Goal: Task Accomplishment & Management: Manage account settings

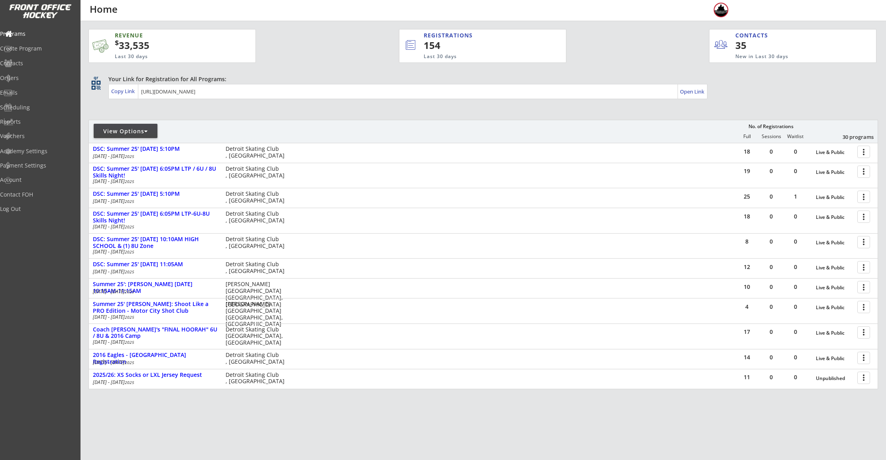
click at [139, 126] on div "View Options" at bounding box center [126, 131] width 64 height 14
select select ""Upcoming Programs""
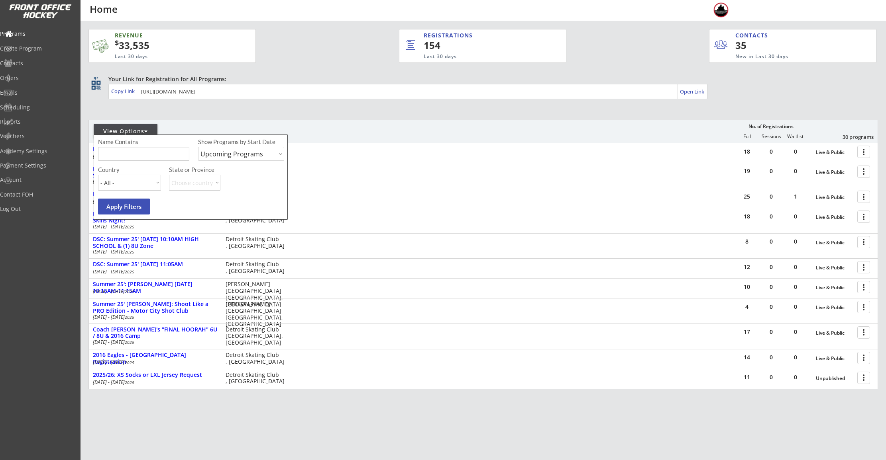
click at [141, 153] on input "input" at bounding box center [143, 154] width 91 height 14
type input "private"
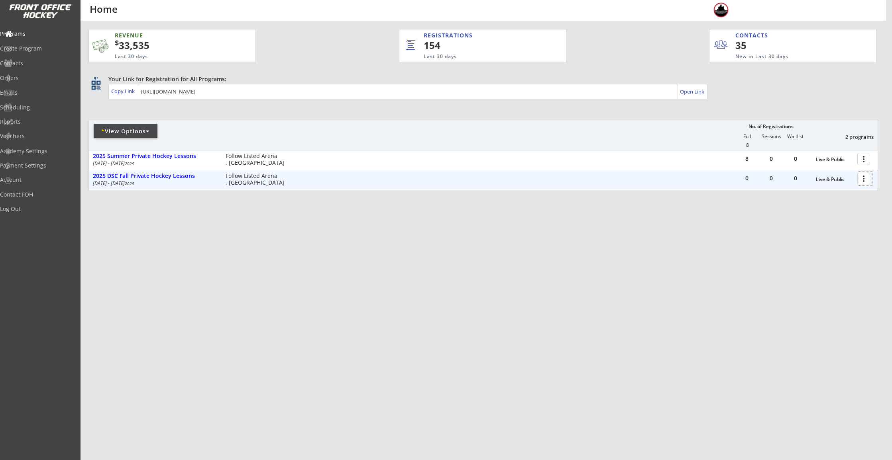
click at [862, 181] on div at bounding box center [865, 179] width 14 height 14
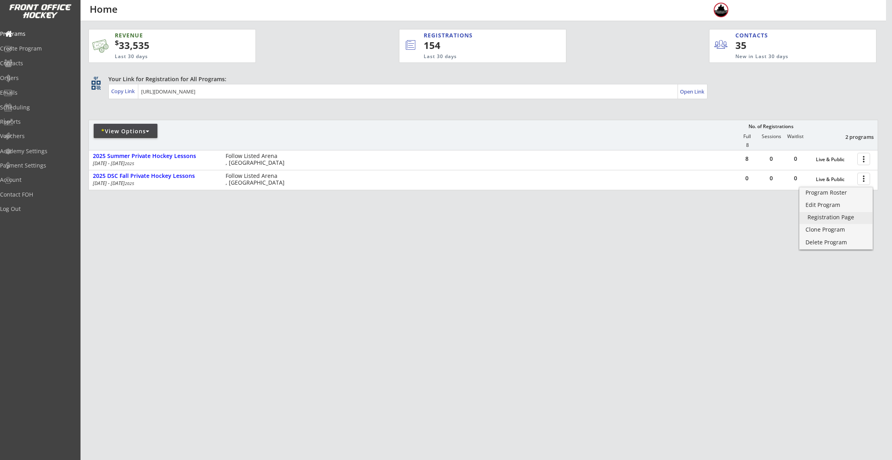
click at [821, 218] on div "Registration Page" at bounding box center [835, 218] width 57 height 6
click at [42, 61] on div "Contacts" at bounding box center [38, 64] width 72 height 6
select select ""Players""
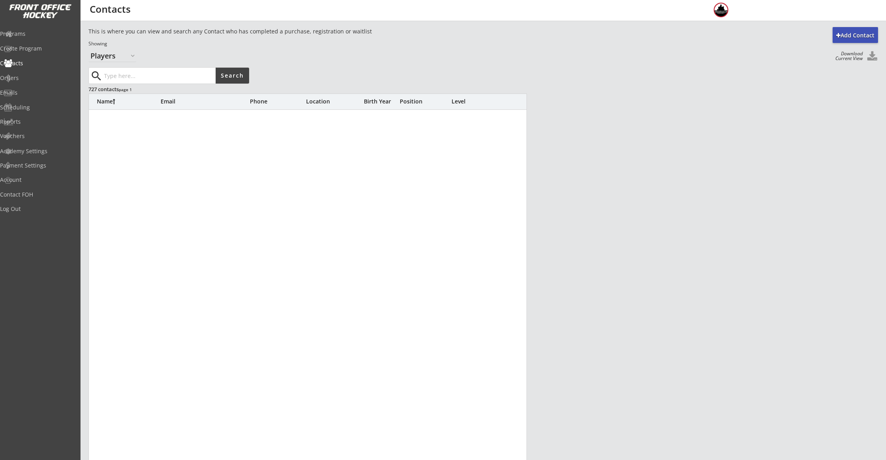
click at [142, 81] on input "input" at bounding box center [158, 76] width 113 height 16
type input "Ruby"
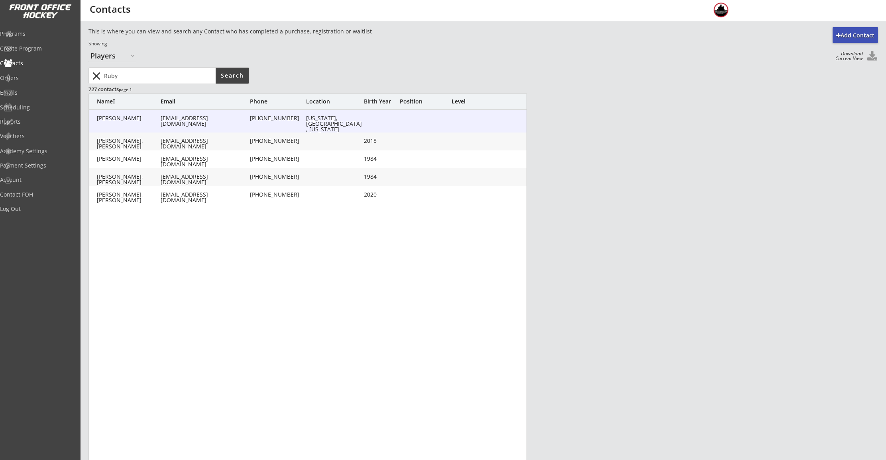
click at [175, 118] on div "marisasruby@gmail.com" at bounding box center [205, 121] width 88 height 11
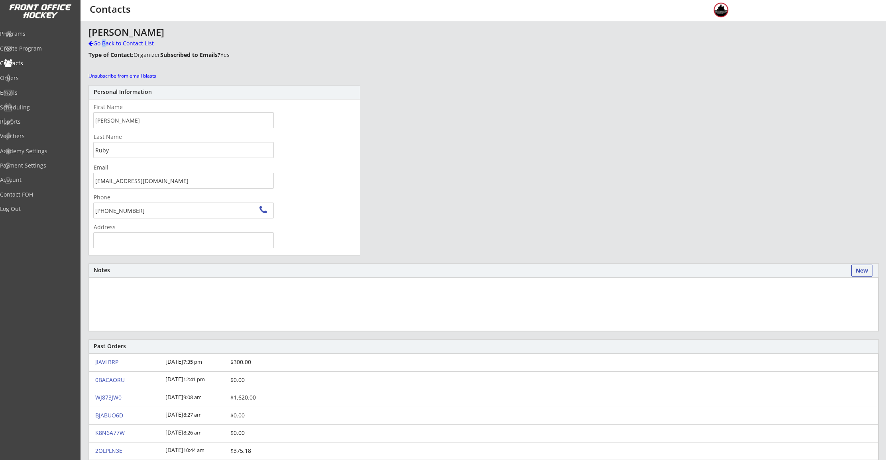
click at [104, 41] on div "Go Back to Contact List" at bounding box center [139, 43] width 102 height 8
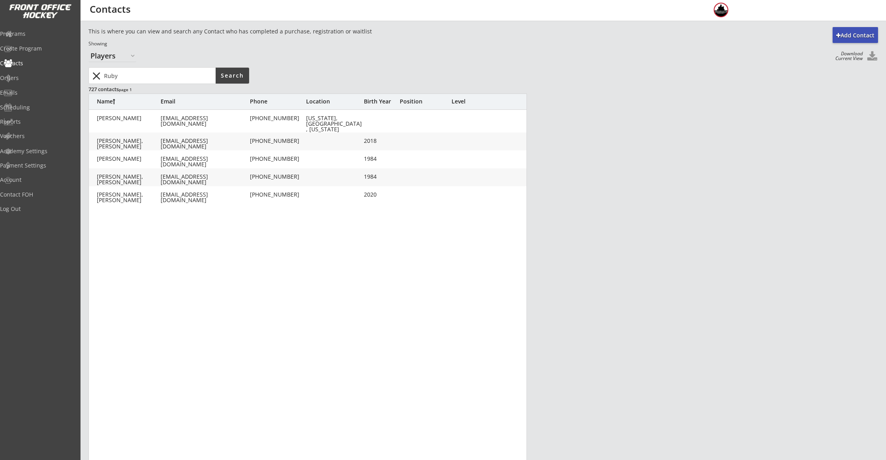
click at [105, 41] on div "Showing" at bounding box center [255, 44] width 335 height 7
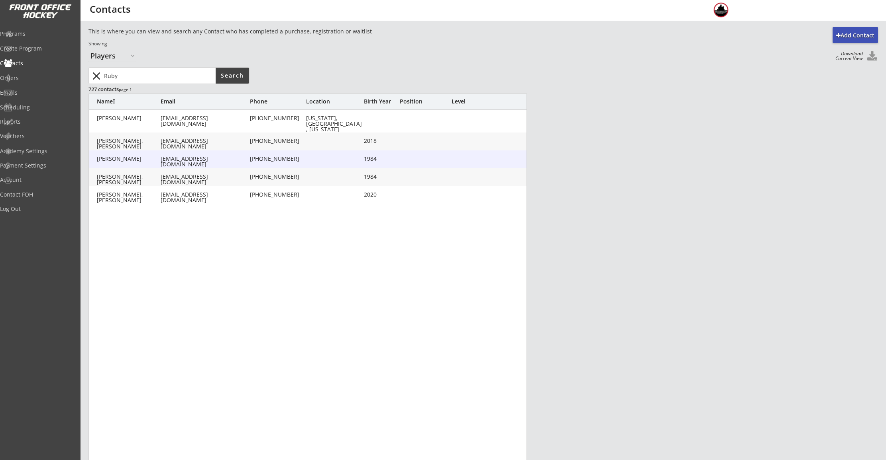
click at [127, 159] on div "Ruby, Marisa" at bounding box center [129, 159] width 64 height 6
type input "Marisa"
type input "Ruby"
type input "marisasruby@gmail.com"
type input "(248) 318-1532"
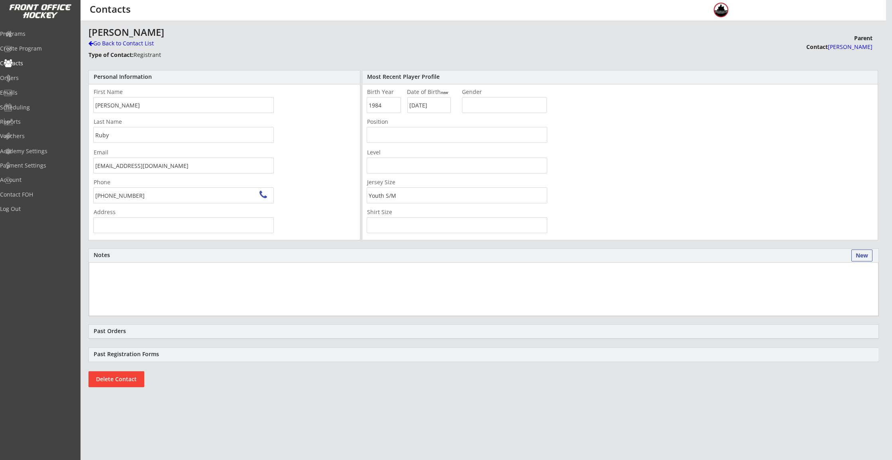
type input "385 Fairfax St, Birmingham, MI 48009, USA"
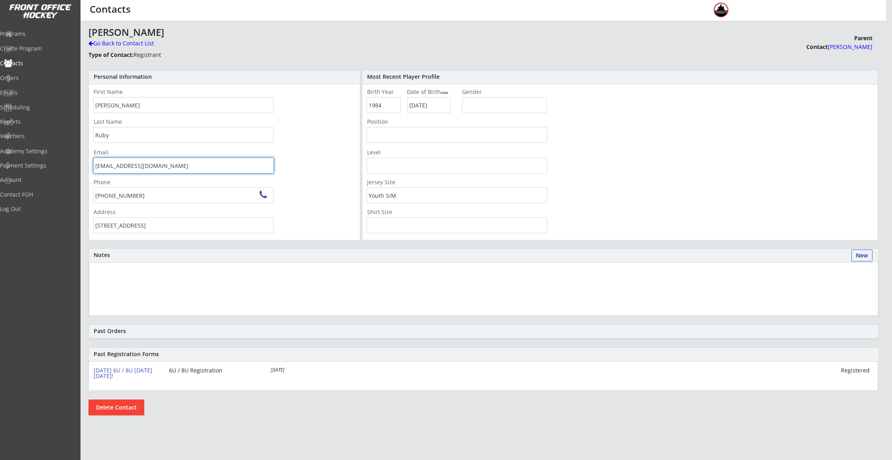
drag, startPoint x: 160, startPoint y: 165, endPoint x: 94, endPoint y: 166, distance: 65.7
click at [94, 166] on input "marisasruby@gmail.com" at bounding box center [183, 166] width 180 height 16
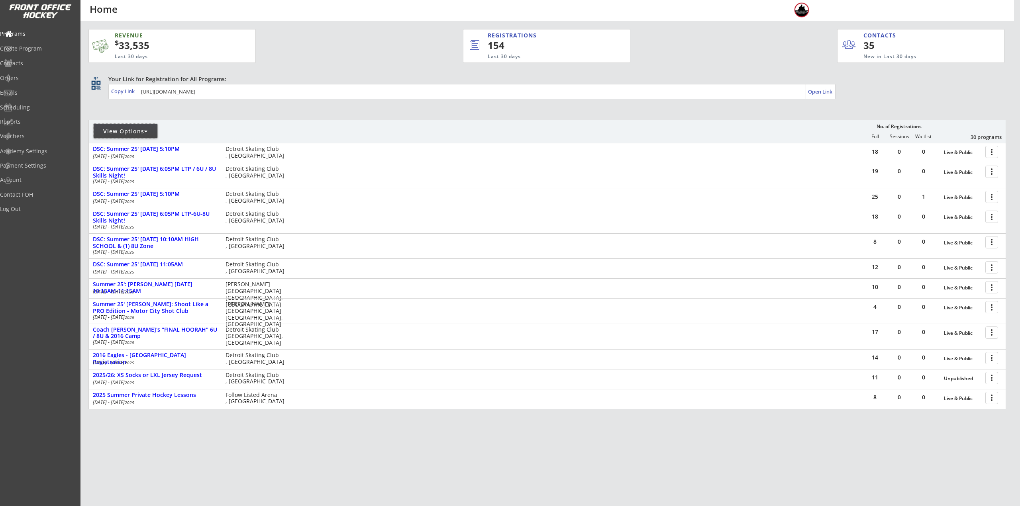
click at [125, 131] on div "View Options" at bounding box center [126, 131] width 64 height 8
select select ""Upcoming Programs""
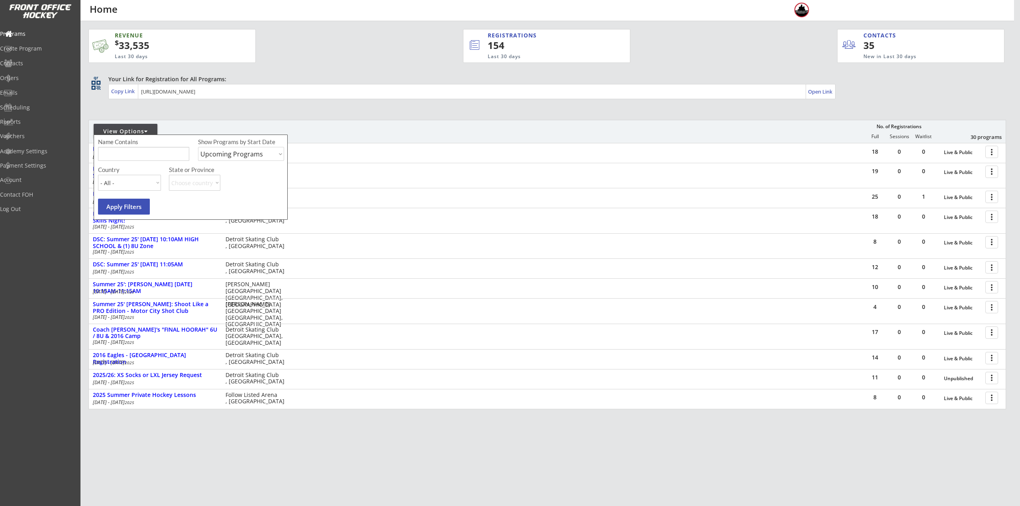
click at [132, 149] on input "input" at bounding box center [143, 154] width 91 height 14
type input "private"
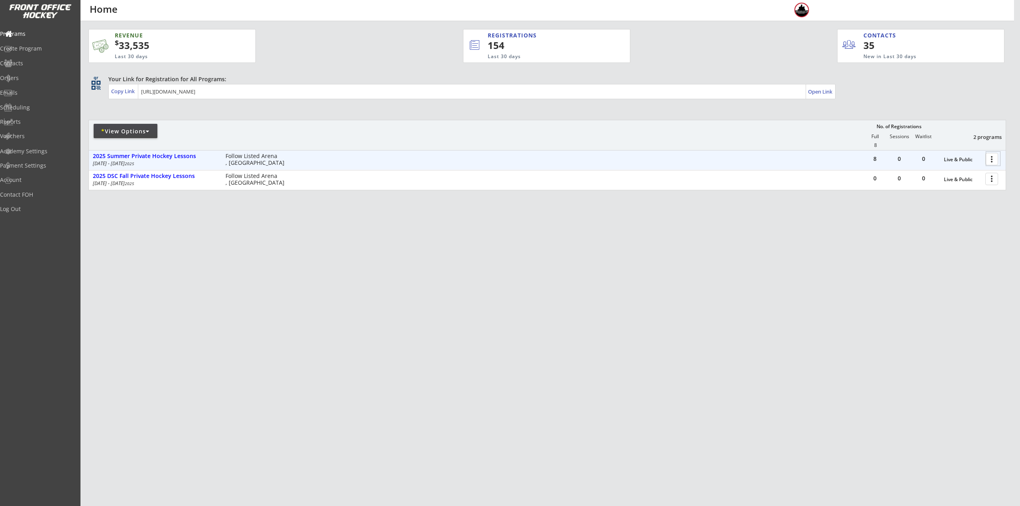
click at [990, 156] on div at bounding box center [993, 159] width 14 height 14
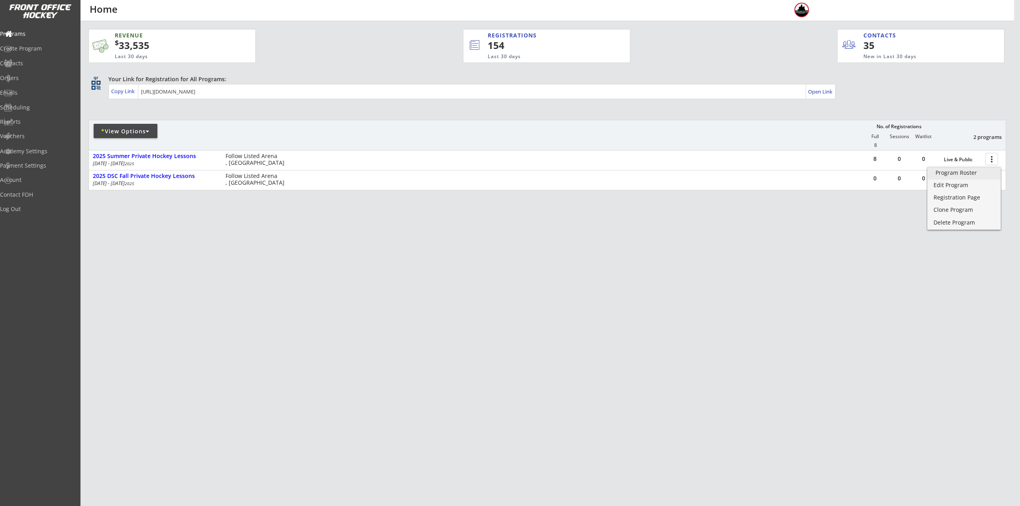
click at [977, 177] on link "Program Roster" at bounding box center [963, 174] width 73 height 12
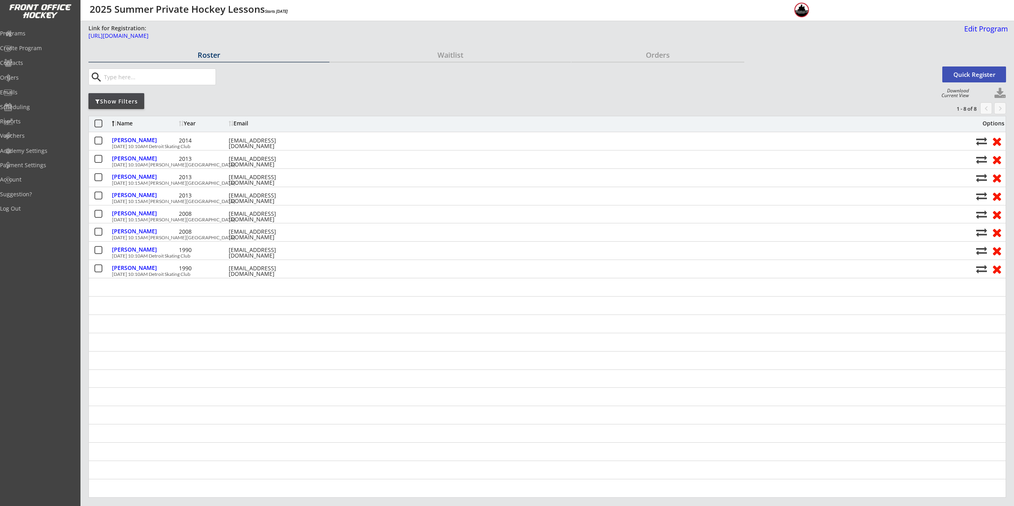
click at [126, 99] on div "Show Filters" at bounding box center [116, 102] width 56 height 8
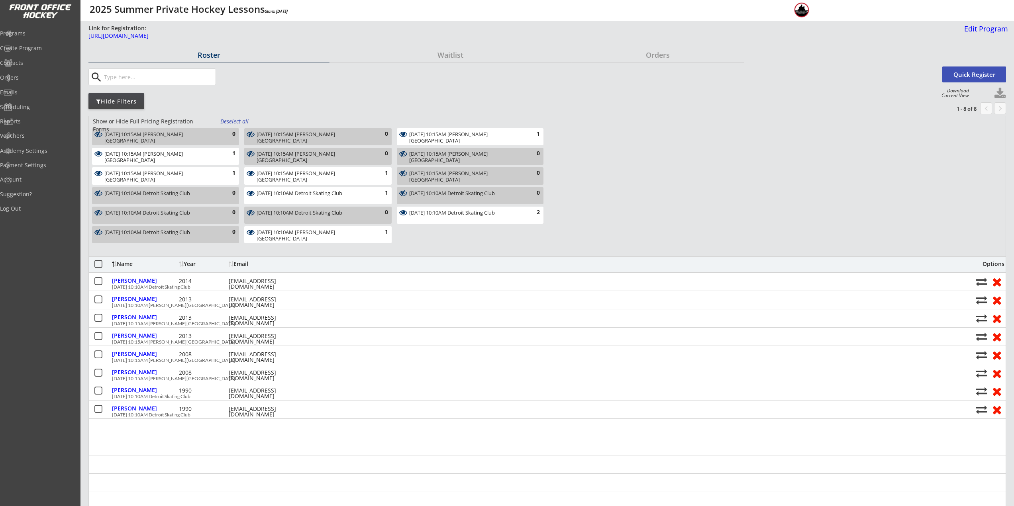
click at [224, 120] on div "Deselect all" at bounding box center [234, 122] width 29 height 8
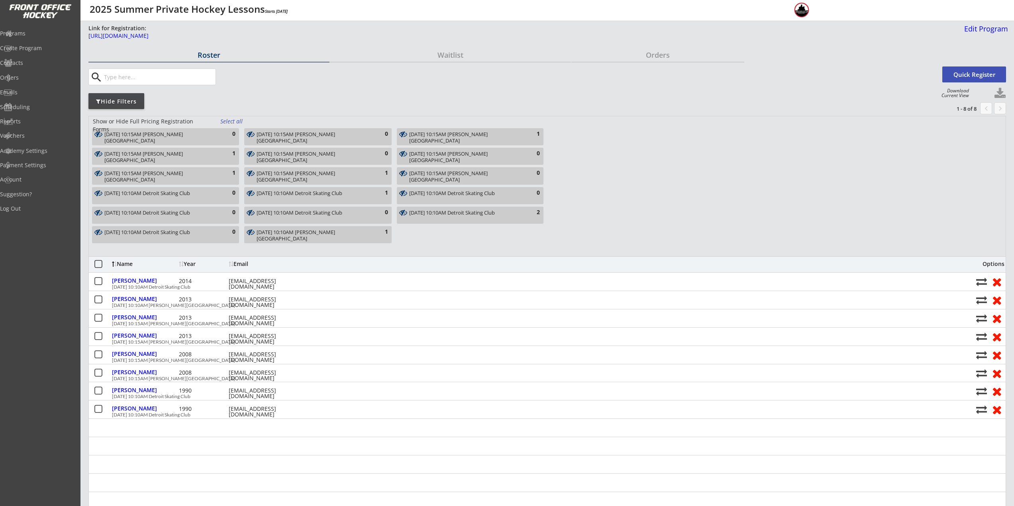
click at [465, 242] on div "Friday, August 1, 2025 10:15AM Troy Sports Center 0 Friday, August 15, 2025 10:…" at bounding box center [317, 187] width 457 height 118
click at [373, 198] on div "Thursday, August 28, 2025 10:10AM Detroit Skating Club 1" at bounding box center [317, 195] width 147 height 17
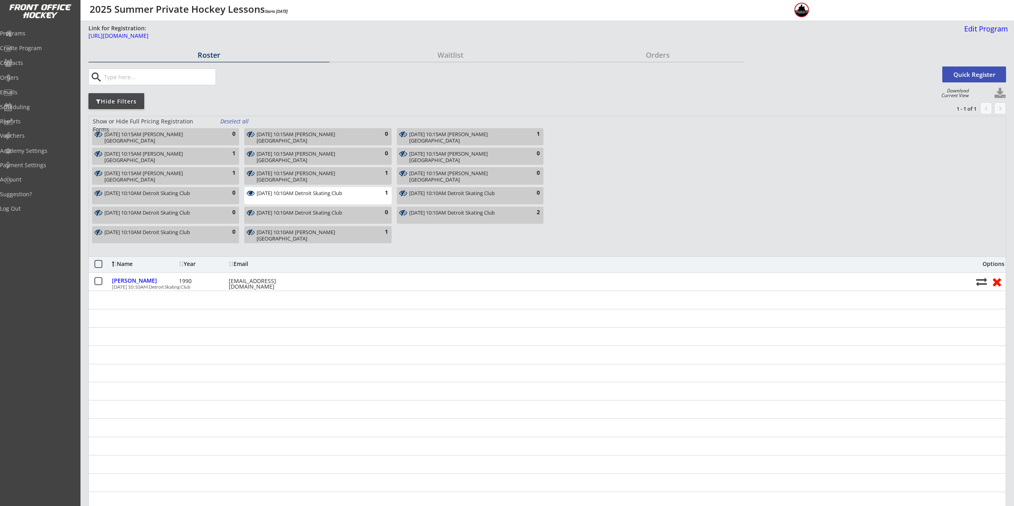
click at [374, 199] on div "Thursday, August 28, 2025 10:10AM Detroit Skating Club 1" at bounding box center [317, 195] width 147 height 17
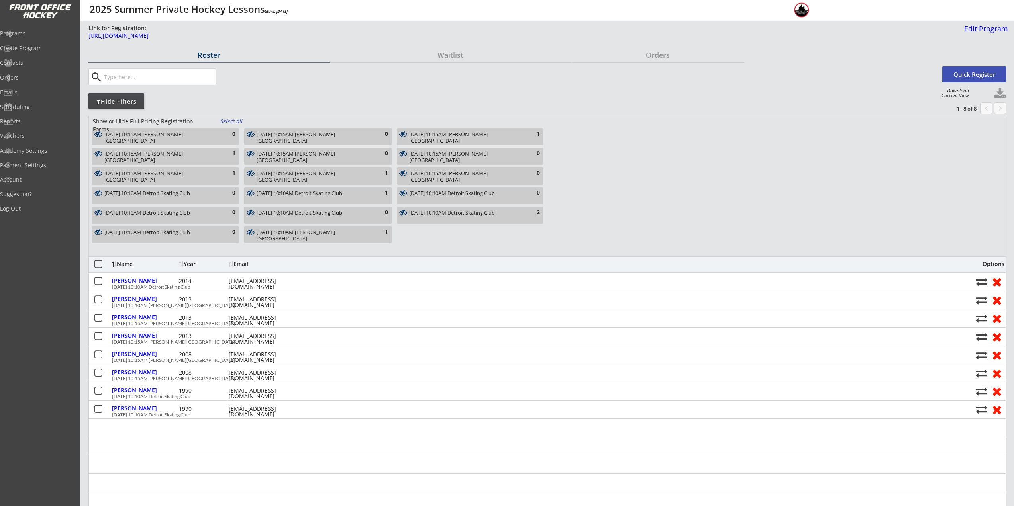
click at [659, 159] on div "Show or Hide Full Pricing Registration Forms Select all Friday, August 1, 2025 …" at bounding box center [546, 186] width 917 height 141
